Goal: Transaction & Acquisition: Purchase product/service

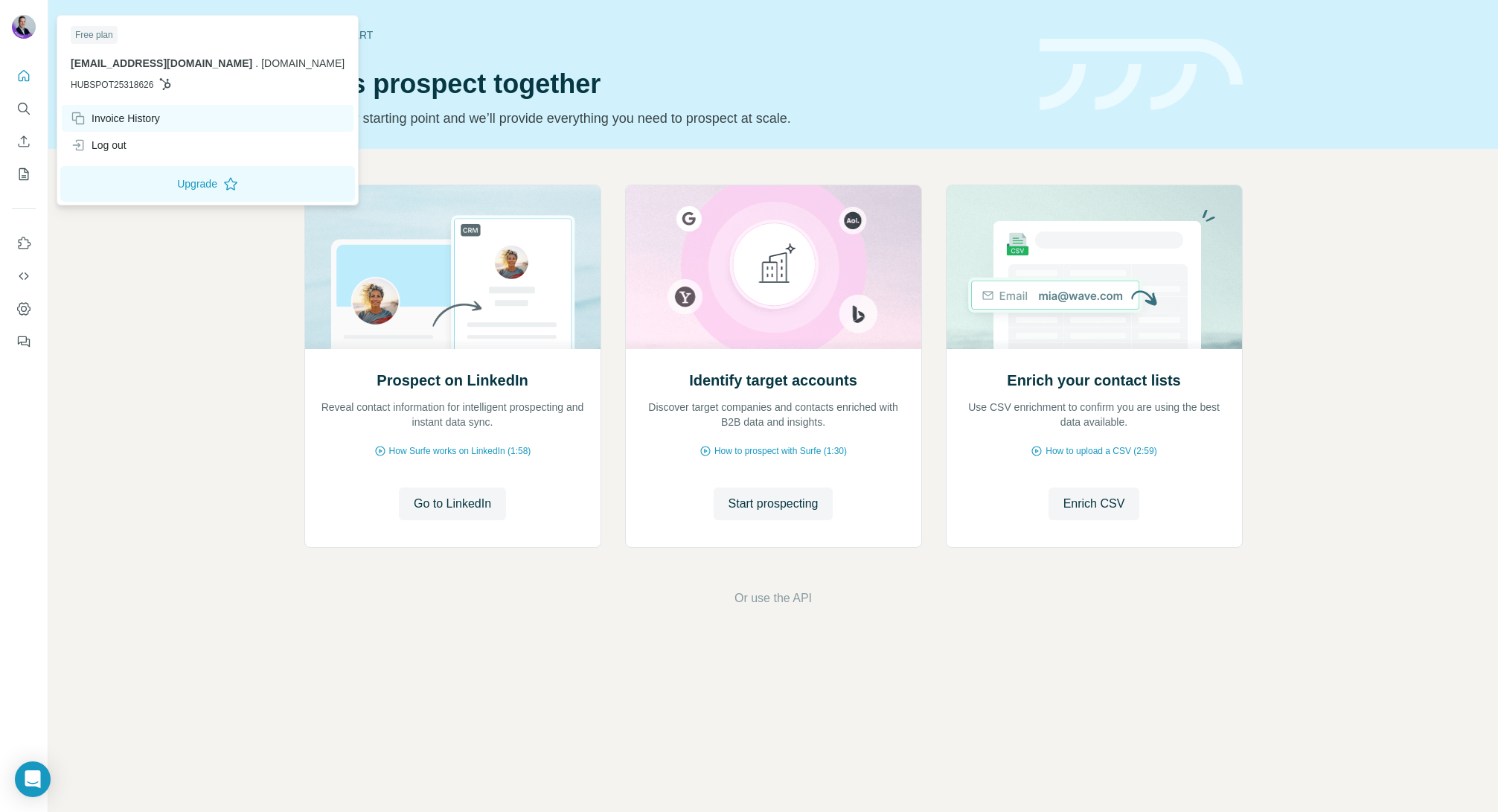
click at [123, 114] on div "Invoice History" at bounding box center [115, 118] width 89 height 15
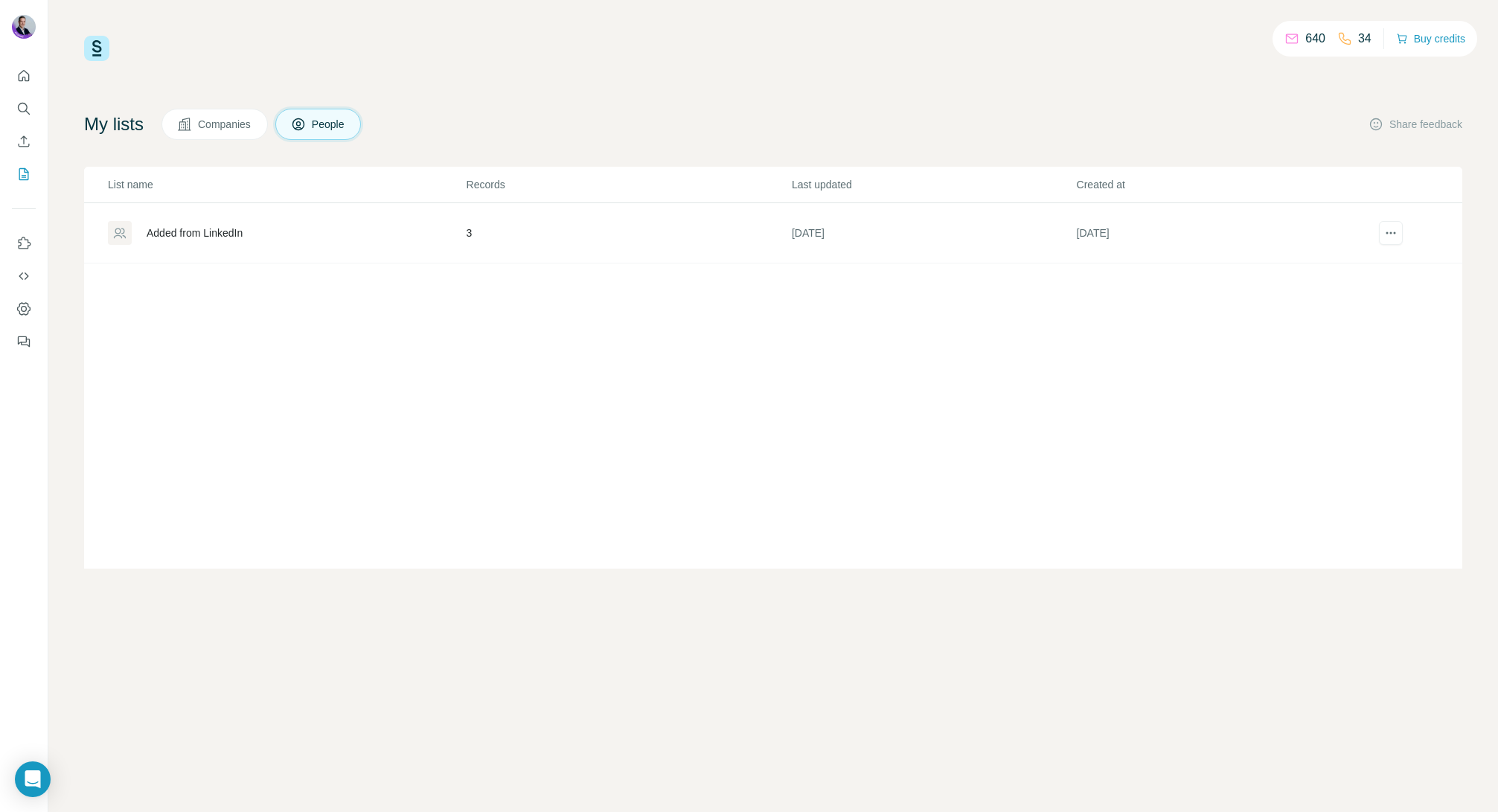
click at [1362, 41] on p "34" at bounding box center [1365, 38] width 13 height 18
click at [1416, 37] on button "Buy credits" at bounding box center [1431, 38] width 70 height 20
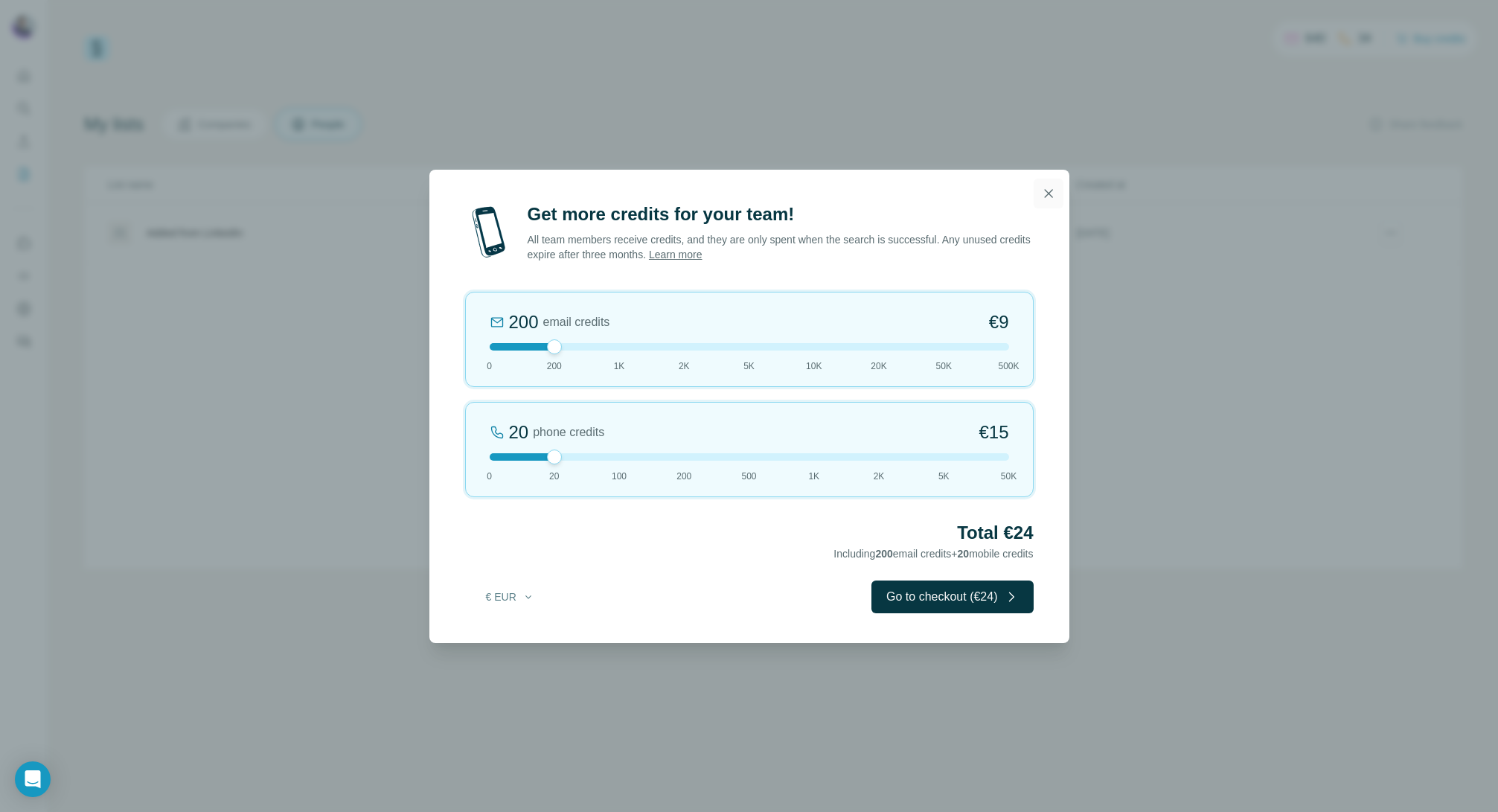
click at [1047, 194] on icon "button" at bounding box center [1048, 193] width 8 height 8
